Goal: Find specific page/section: Find specific page/section

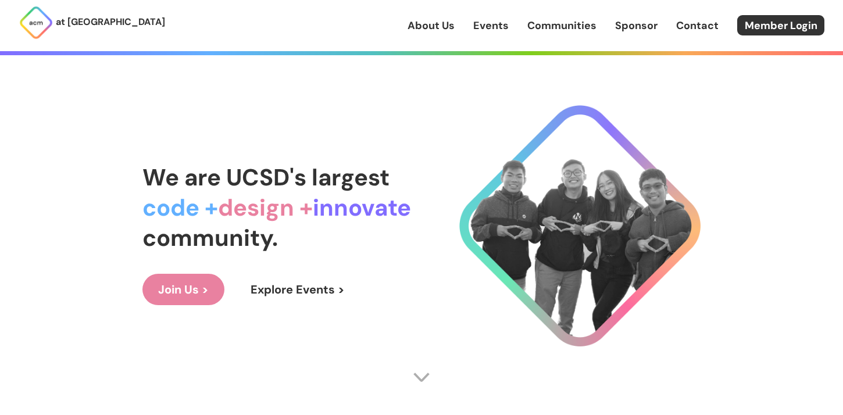
click at [545, 19] on link "Communities" at bounding box center [561, 25] width 69 height 15
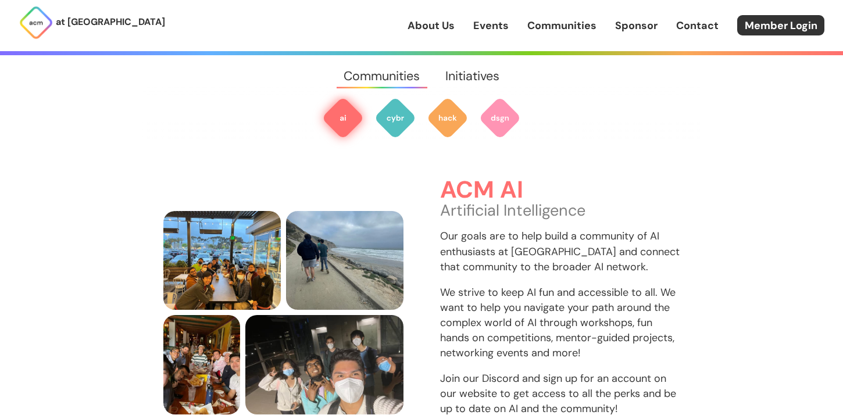
scroll to position [347, 0]
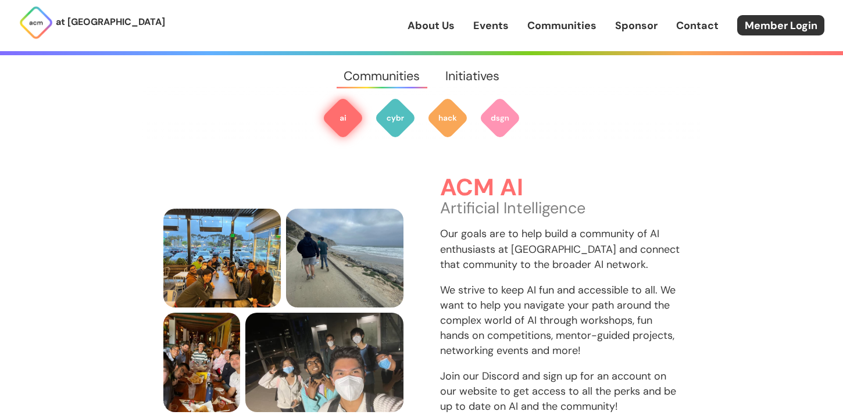
click at [333, 110] on img at bounding box center [343, 118] width 42 height 42
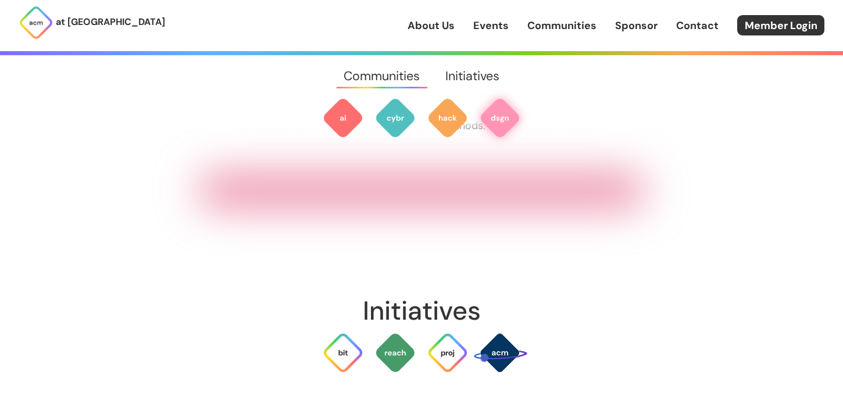
scroll to position [1918, 0]
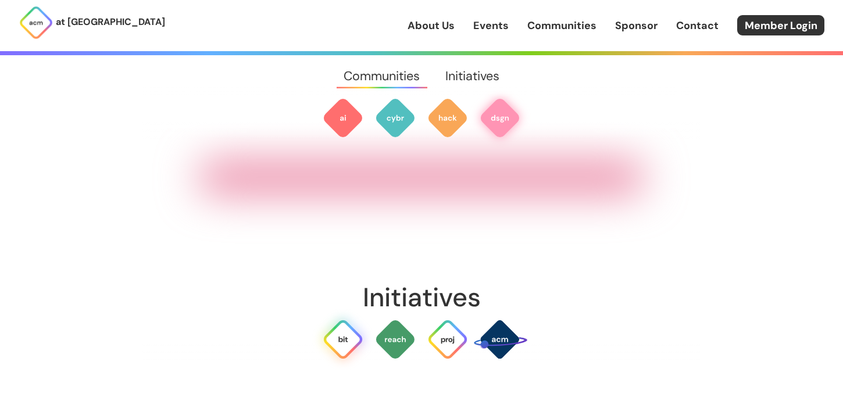
click at [343, 319] on img at bounding box center [343, 340] width 42 height 42
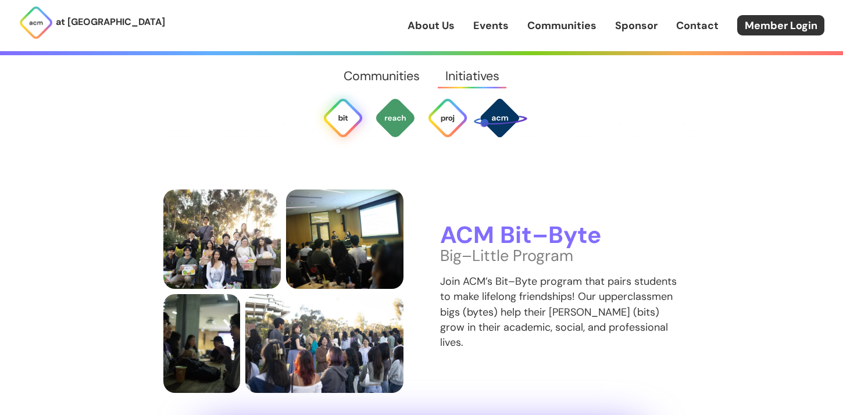
scroll to position [2193, 0]
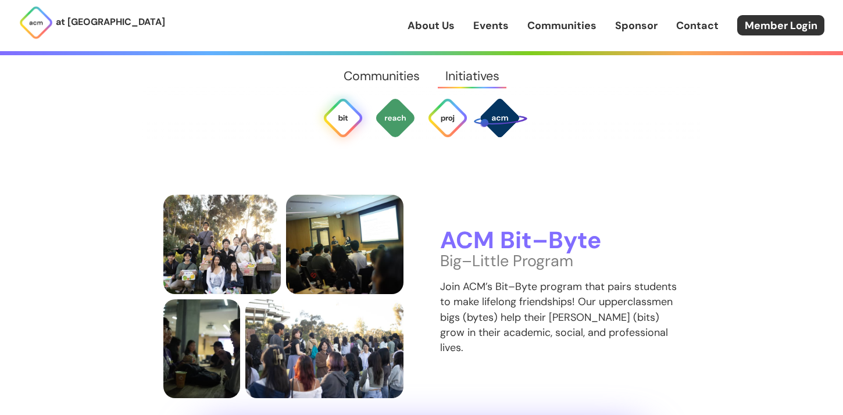
click at [469, 228] on h3 "ACM Bit–Byte" at bounding box center [560, 241] width 240 height 26
click at [337, 120] on img at bounding box center [343, 118] width 42 height 42
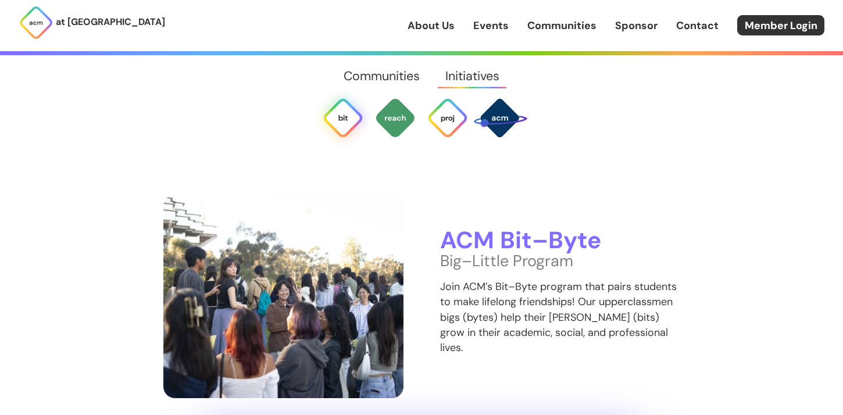
click at [367, 322] on img at bounding box center [283, 297] width 240 height 204
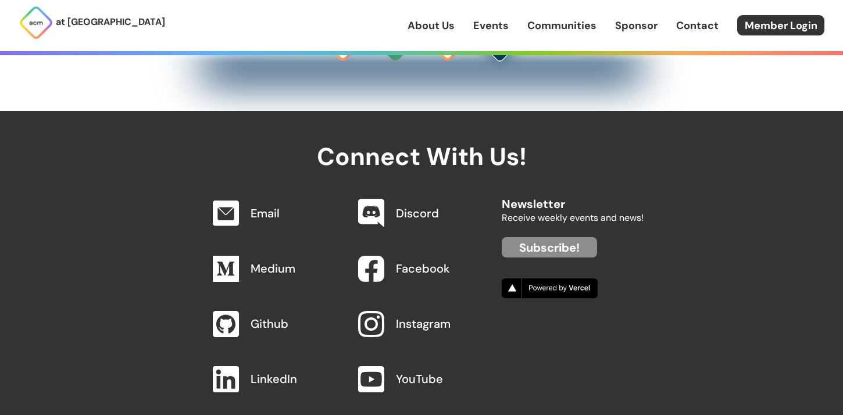
scroll to position [3686, 0]
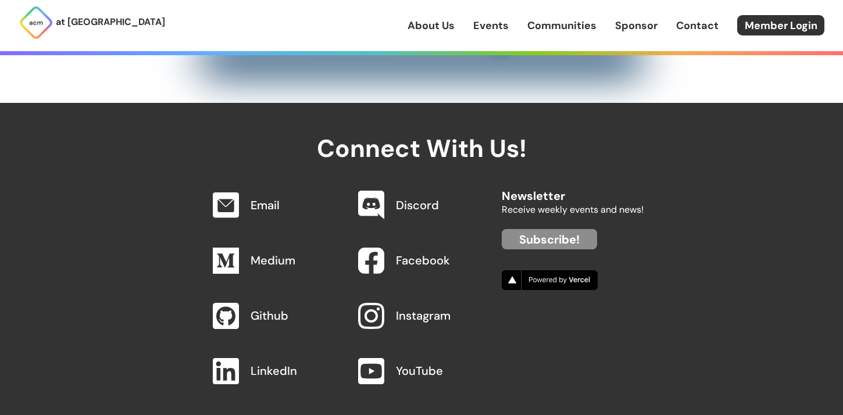
click at [259, 308] on link "Github" at bounding box center [270, 315] width 38 height 15
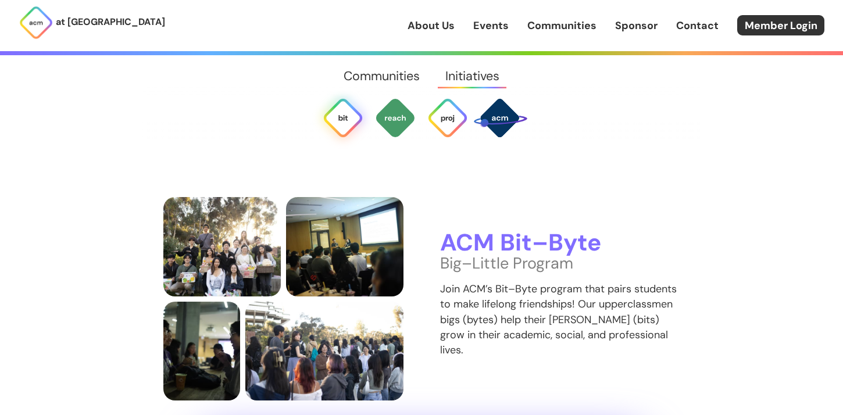
scroll to position [2193, 0]
